Goal: Obtain resource: Download file/media

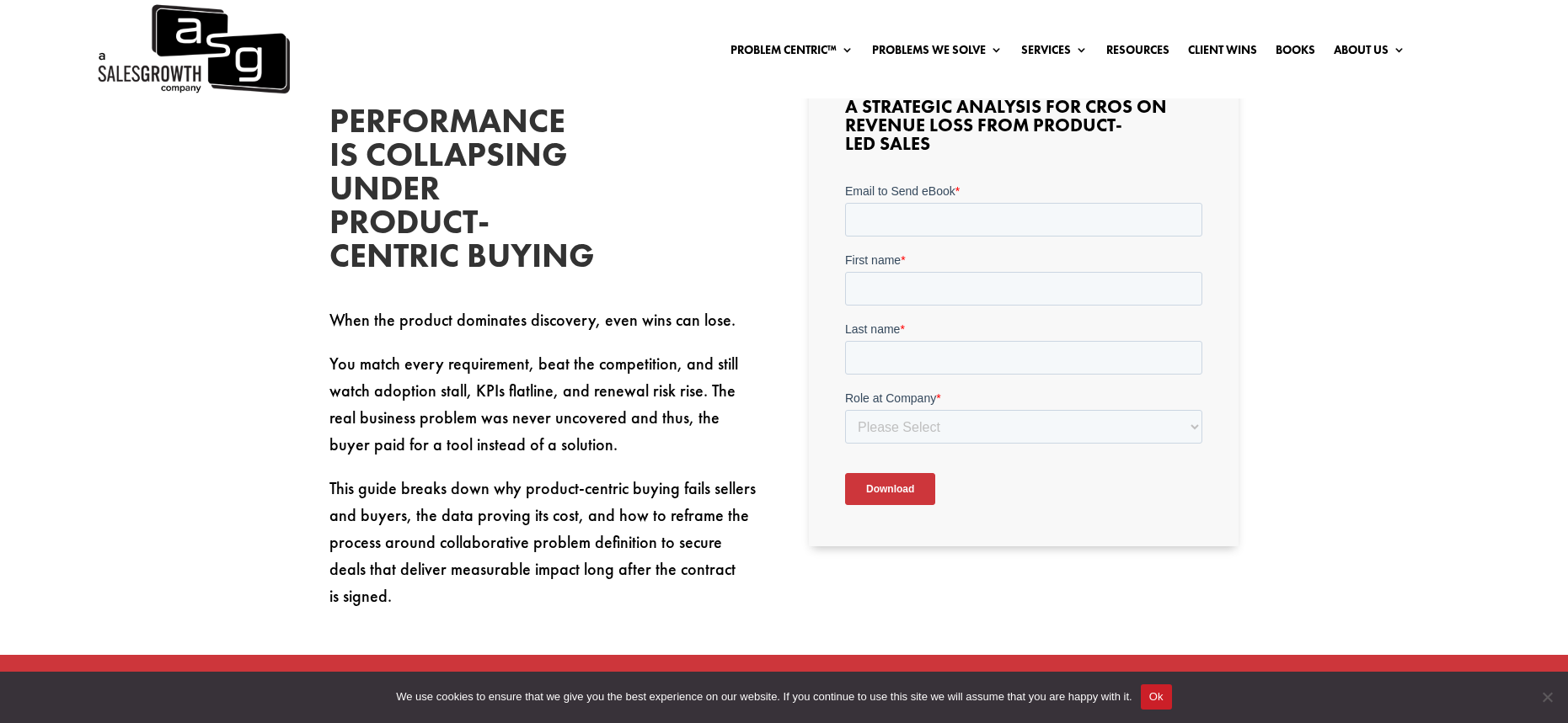
scroll to position [556, 0]
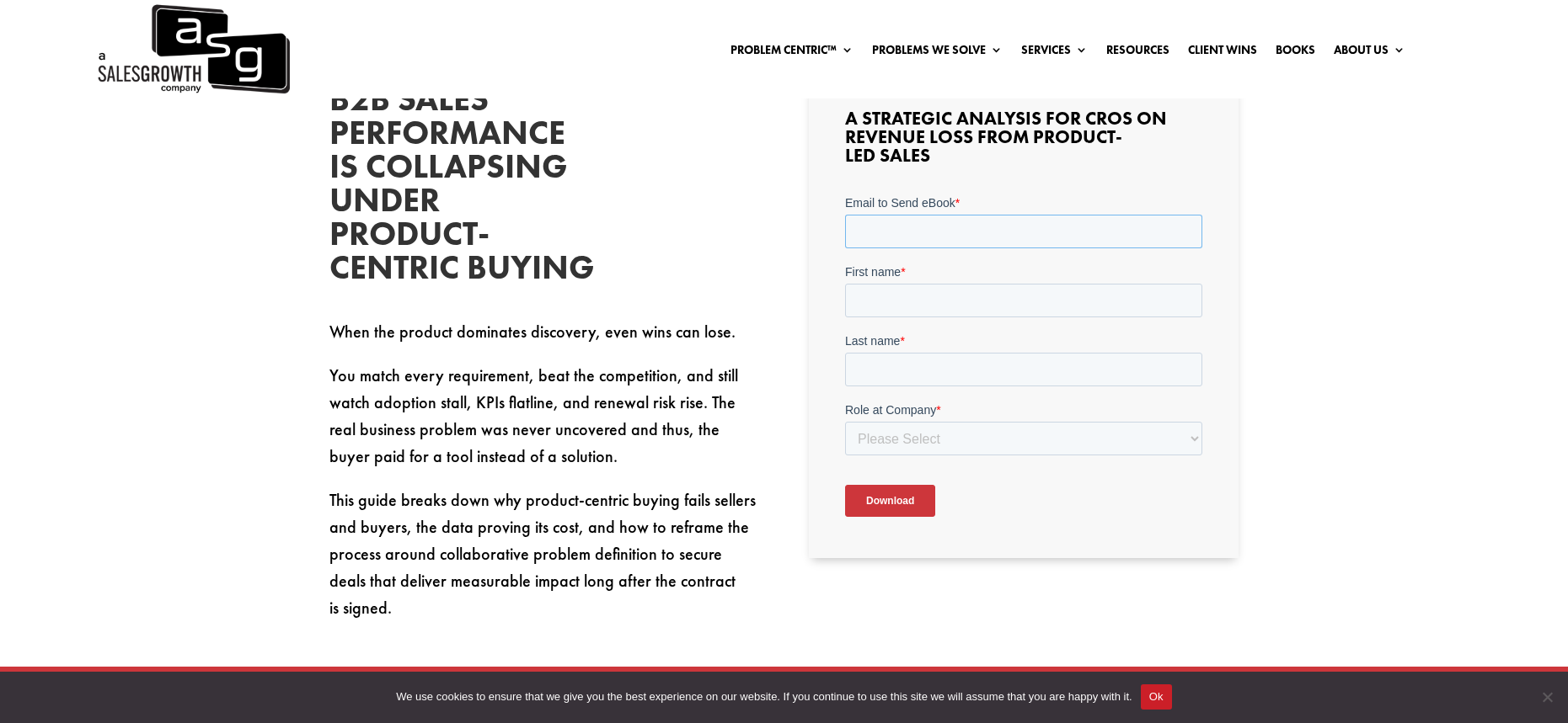
click at [894, 228] on input "Email to Send eBook *" at bounding box center [1023, 232] width 358 height 34
type input "[EMAIL_ADDRESS][DOMAIN_NAME]"
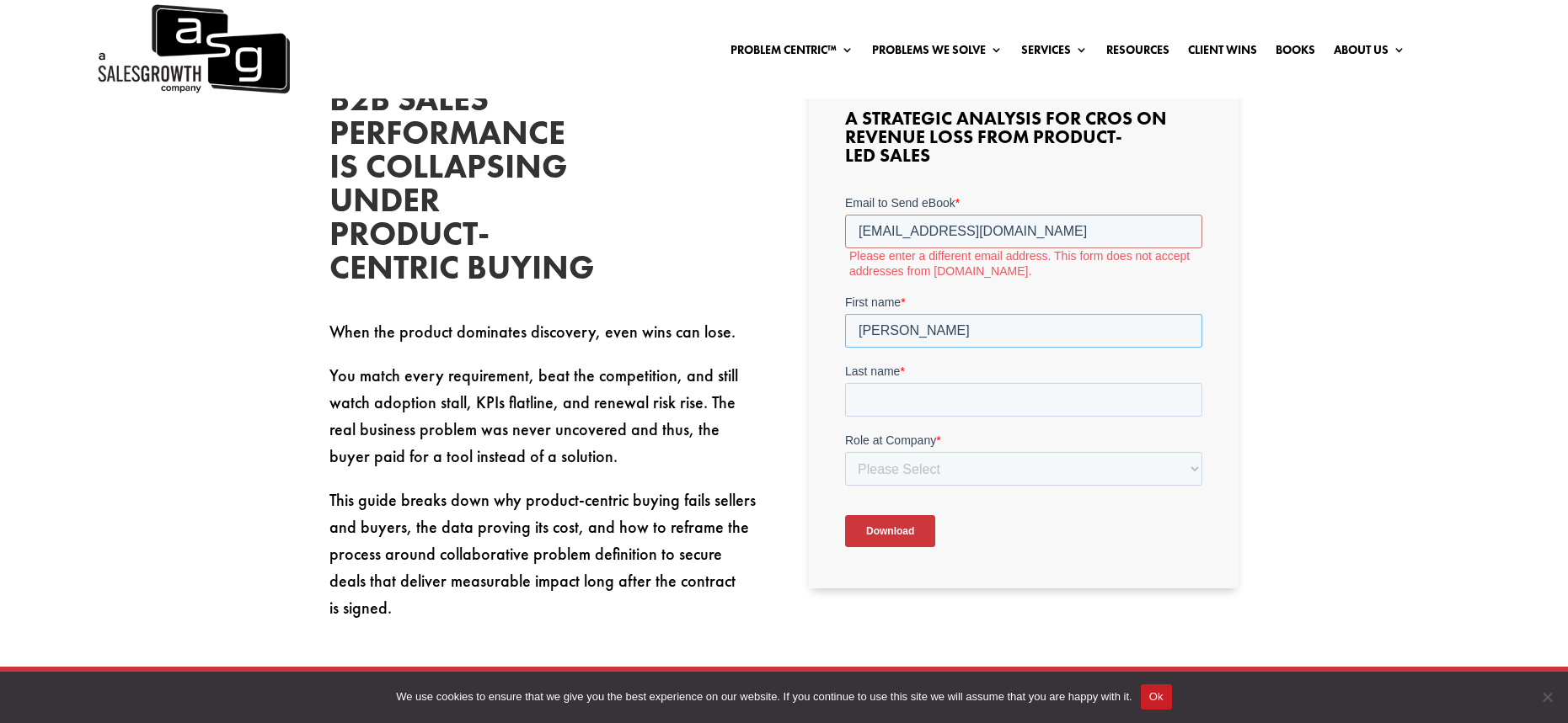
type input "[PERSON_NAME]"
click at [881, 227] on input "[EMAIL_ADDRESS][DOMAIN_NAME]" at bounding box center [1023, 232] width 358 height 34
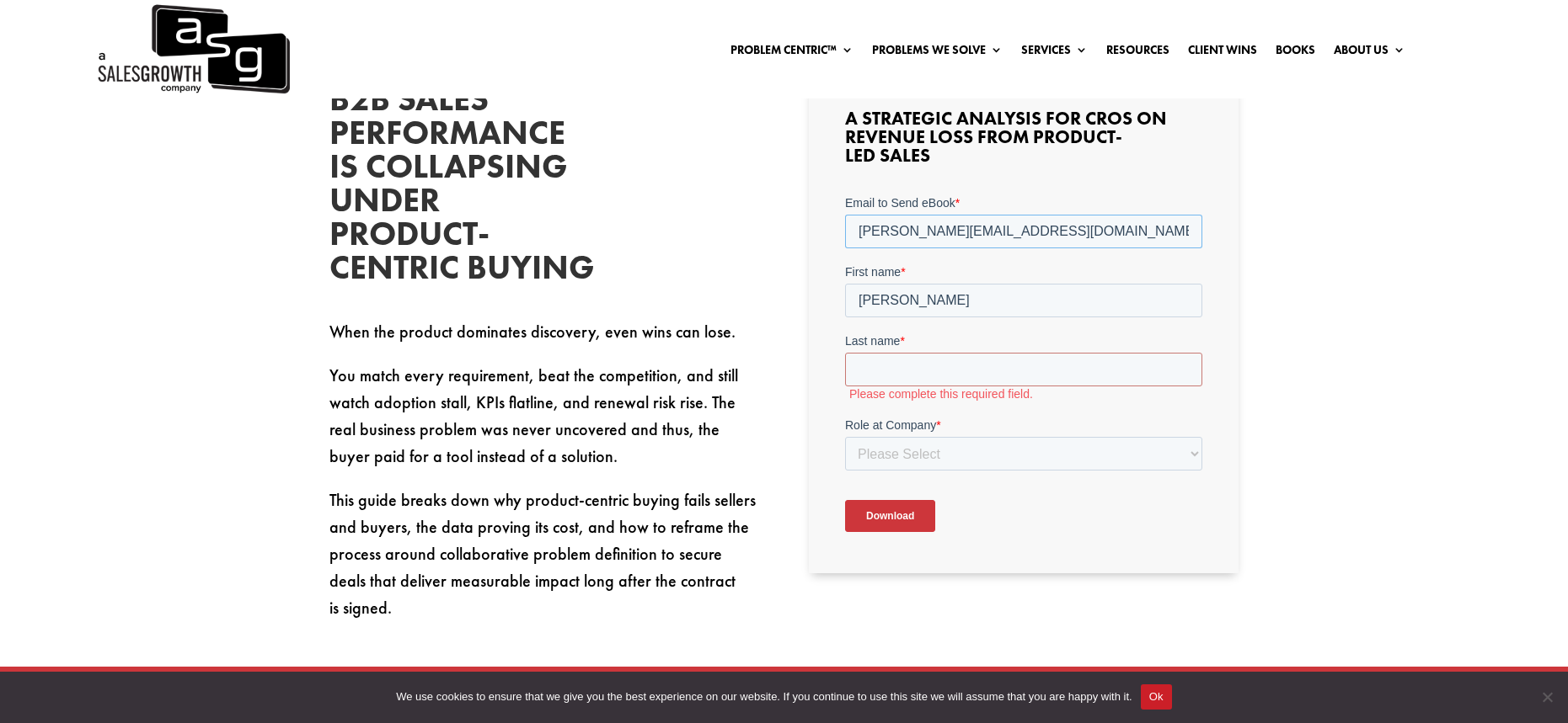
type input "[PERSON_NAME][EMAIL_ADDRESS][DOMAIN_NAME]"
click at [987, 375] on input "Last name *" at bounding box center [1023, 369] width 358 height 34
type input "[PERSON_NAME]"
click at [954, 444] on select "Please Select C-Level (CRO, CSO, etc) Senior Leadership (VP of Sales, VP of Ena…" at bounding box center [1023, 439] width 358 height 34
select select "Individual Contributor (AE, SDR, CSM, etc)"
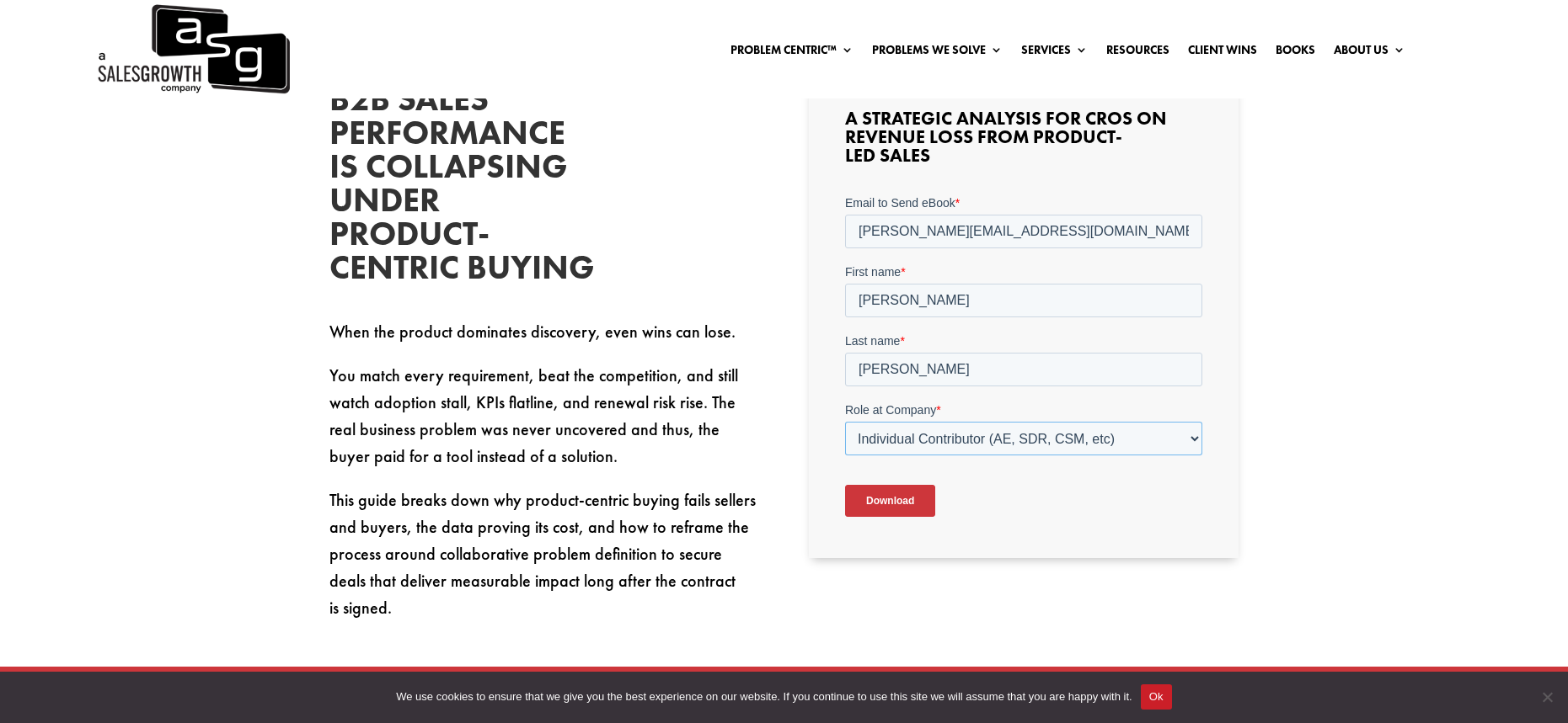
click at [845, 422] on select "Please Select C-Level (CRO, CSO, etc) Senior Leadership (VP of Sales, VP of Ena…" at bounding box center [1023, 439] width 358 height 34
click at [999, 514] on div "Download" at bounding box center [1023, 501] width 358 height 60
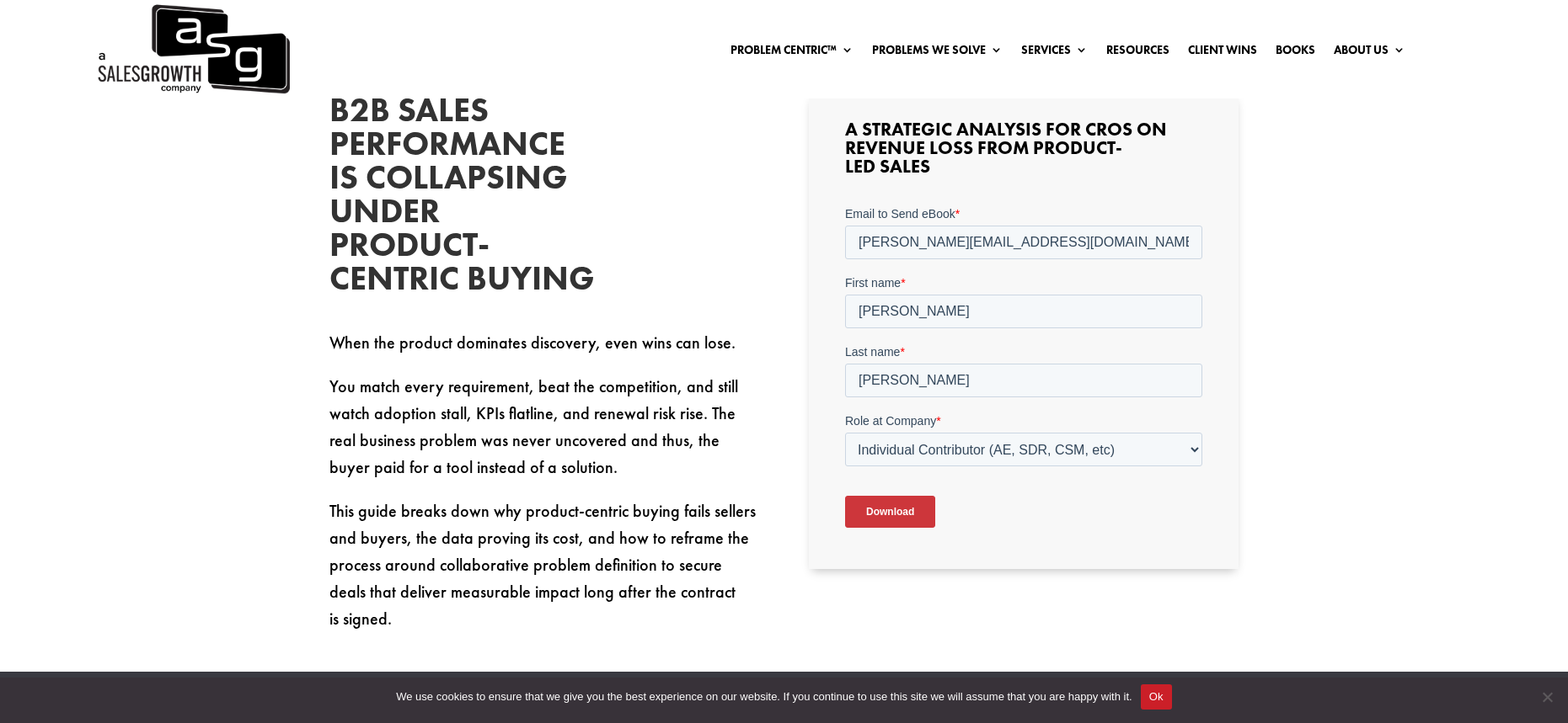
scroll to position [546, 0]
click at [879, 499] on input "Download" at bounding box center [889, 511] width 90 height 32
